Goal: Find specific page/section: Find specific page/section

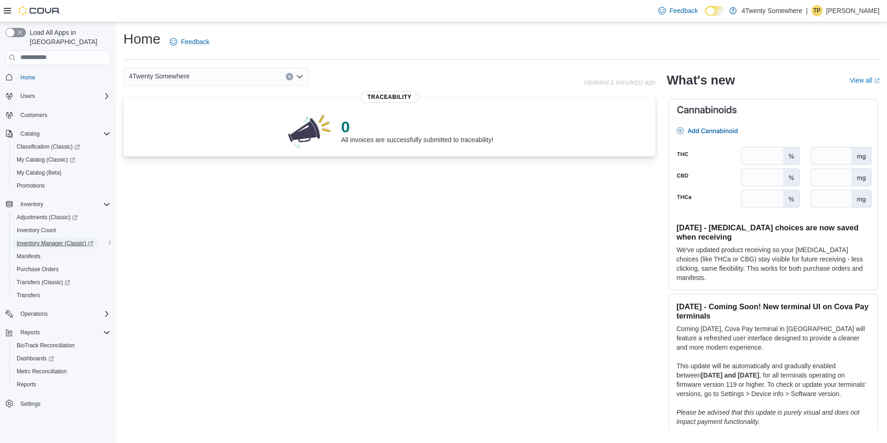
click at [52, 239] on span "Inventory Manager (Classic)" at bounding box center [55, 242] width 77 height 7
click at [41, 156] on span "My Catalog (Classic)" at bounding box center [46, 159] width 58 height 7
